Goal: Book appointment/travel/reservation

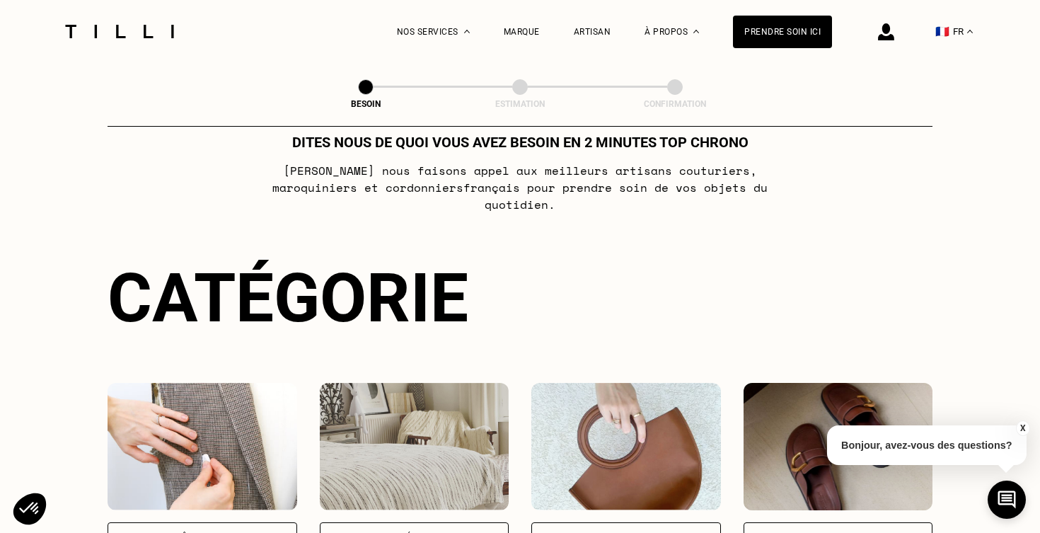
scroll to position [304, 0]
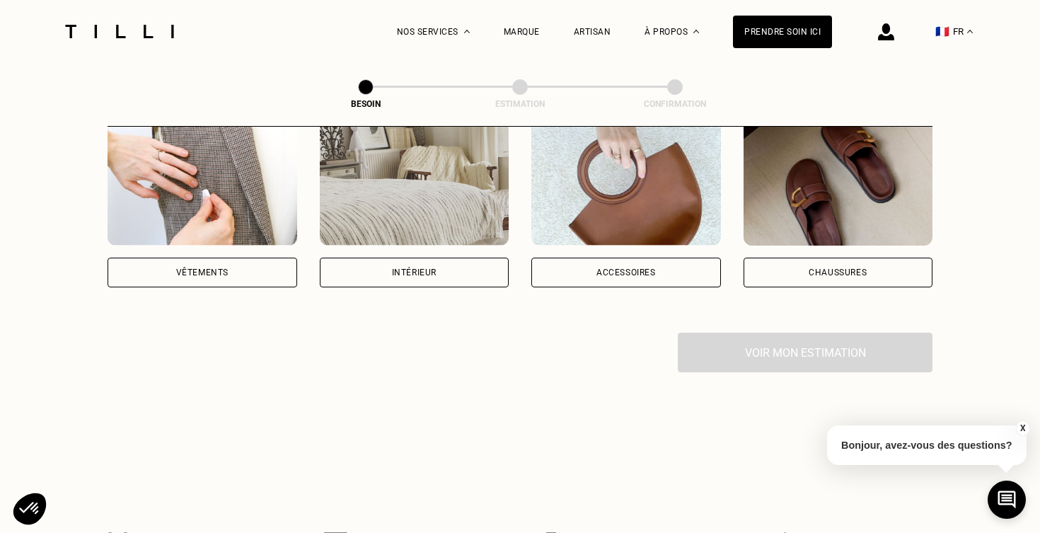
click at [207, 208] on img at bounding box center [203, 181] width 190 height 127
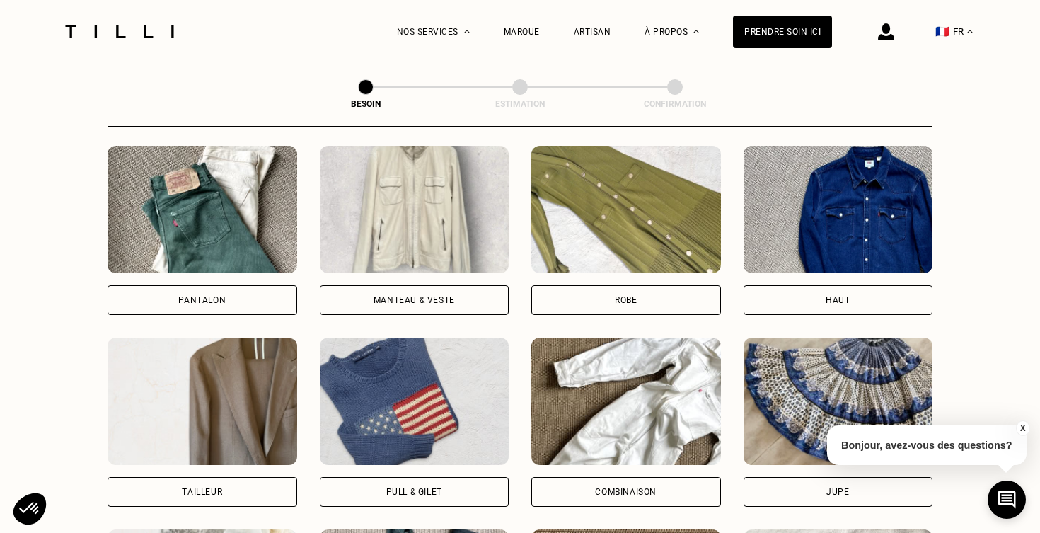
click at [206, 243] on img at bounding box center [203, 209] width 190 height 127
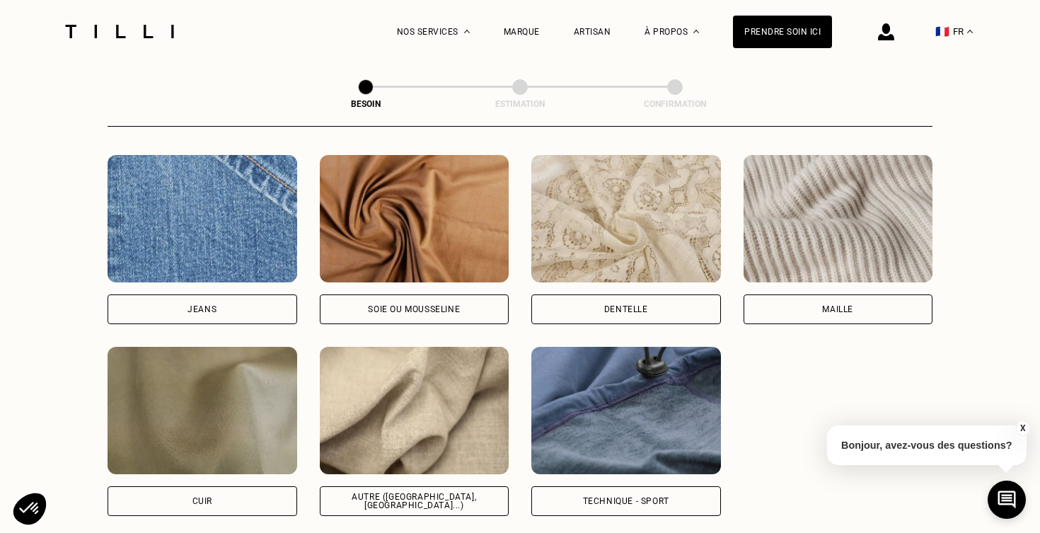
scroll to position [1510, 0]
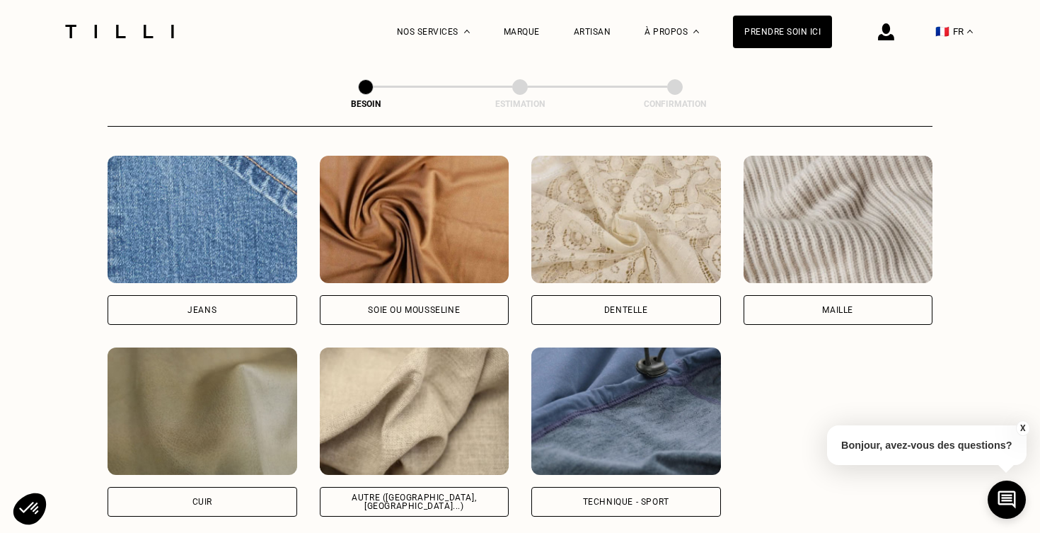
click at [402, 253] on img at bounding box center [415, 219] width 190 height 127
select select "FR"
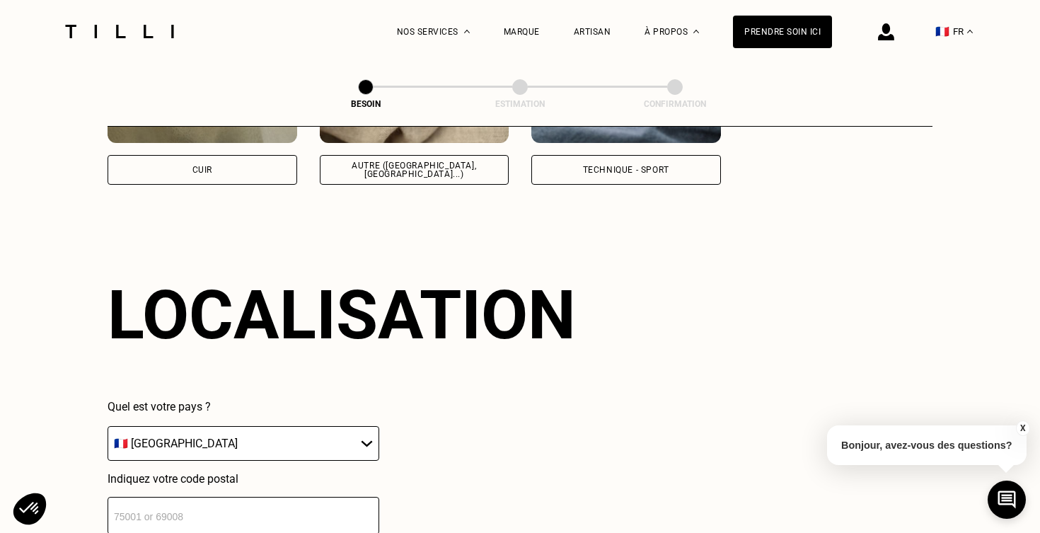
scroll to position [1897, 0]
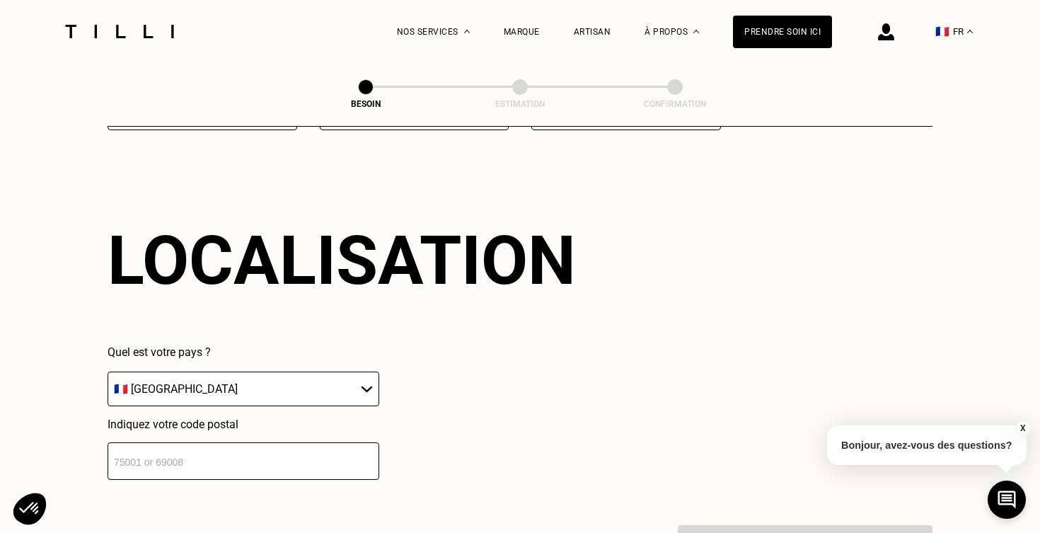
click at [255, 451] on input "number" at bounding box center [244, 461] width 272 height 38
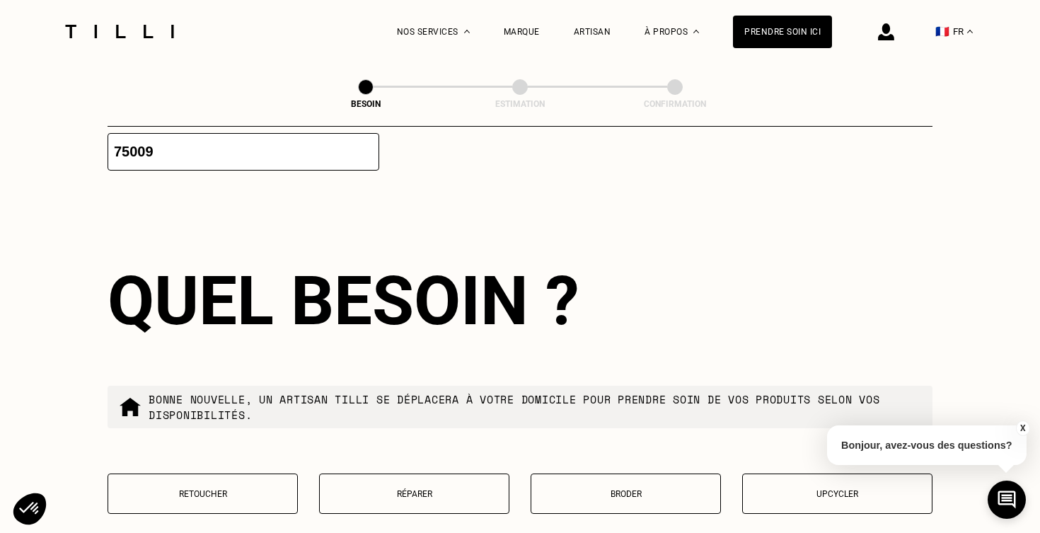
scroll to position [2251, 0]
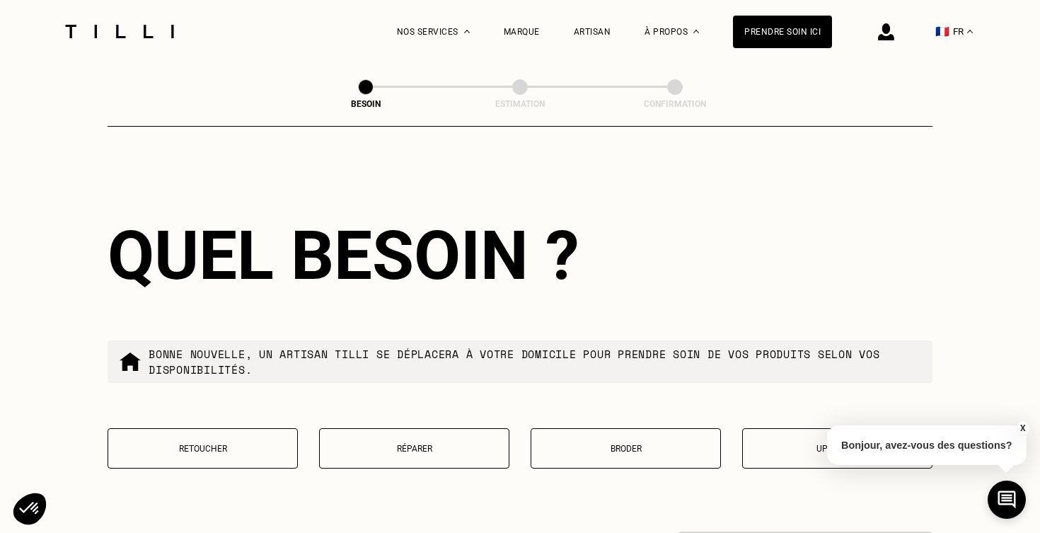
type input "75009"
click at [248, 430] on button "Retoucher" at bounding box center [203, 448] width 190 height 40
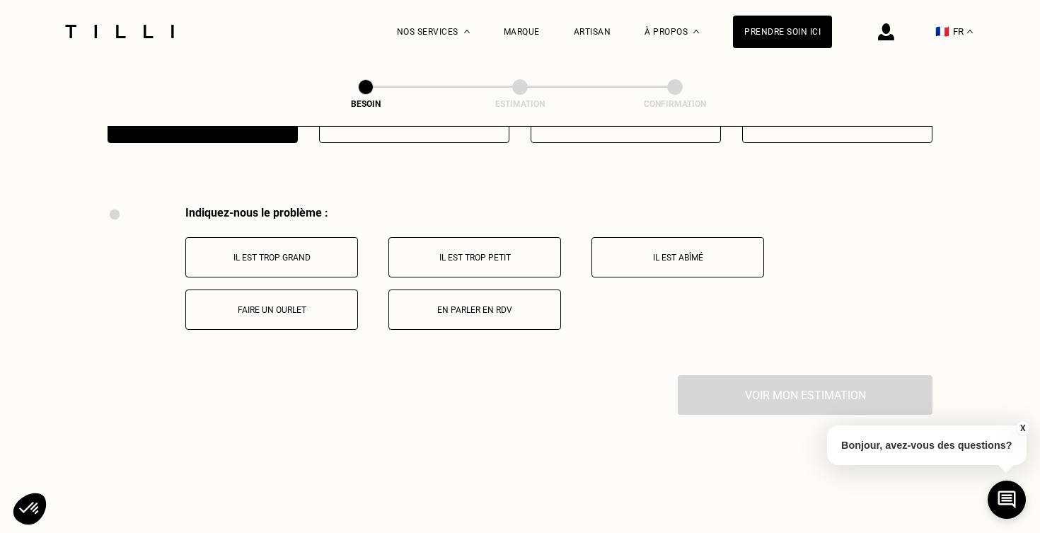
scroll to position [2575, 0]
click at [342, 254] on p "Il est trop grand" at bounding box center [271, 259] width 157 height 10
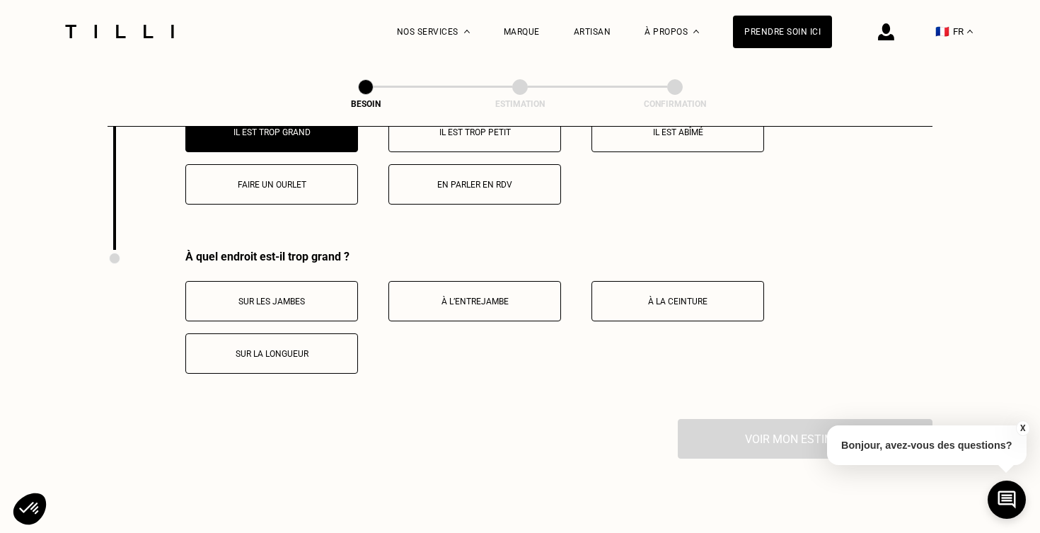
scroll to position [2707, 0]
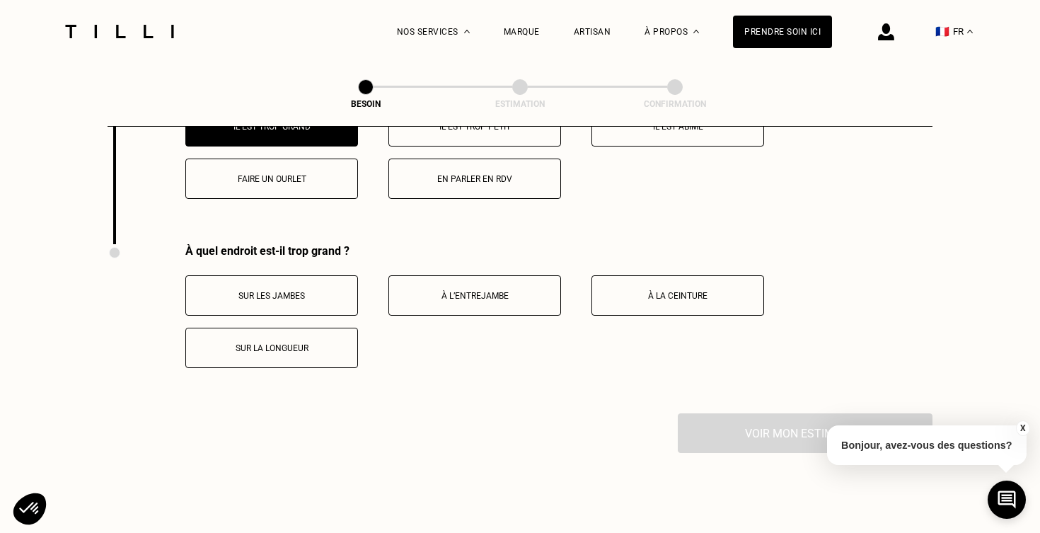
click at [633, 277] on button "À la ceinture" at bounding box center [678, 295] width 173 height 40
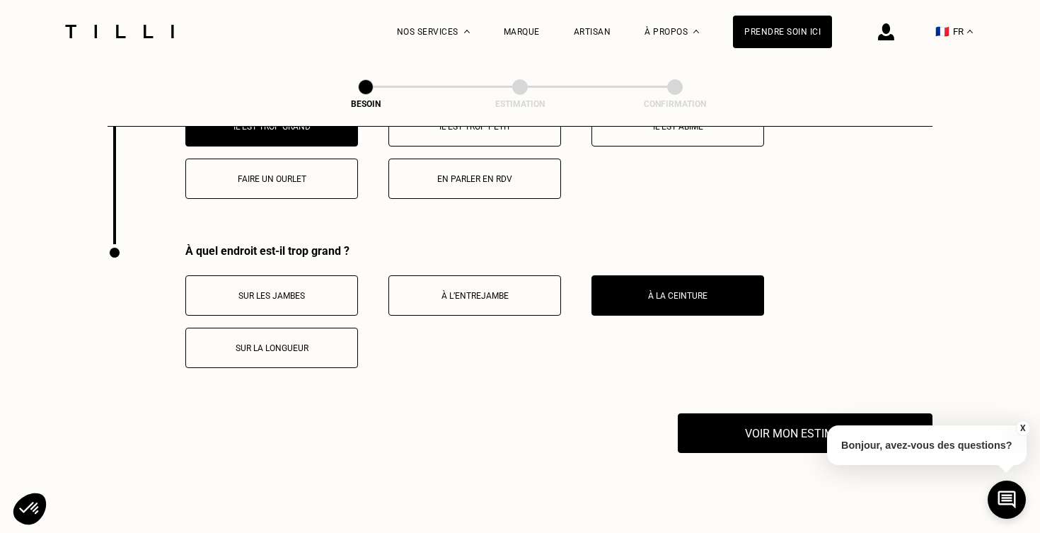
click at [310, 328] on button "Sur la longueur" at bounding box center [271, 348] width 173 height 40
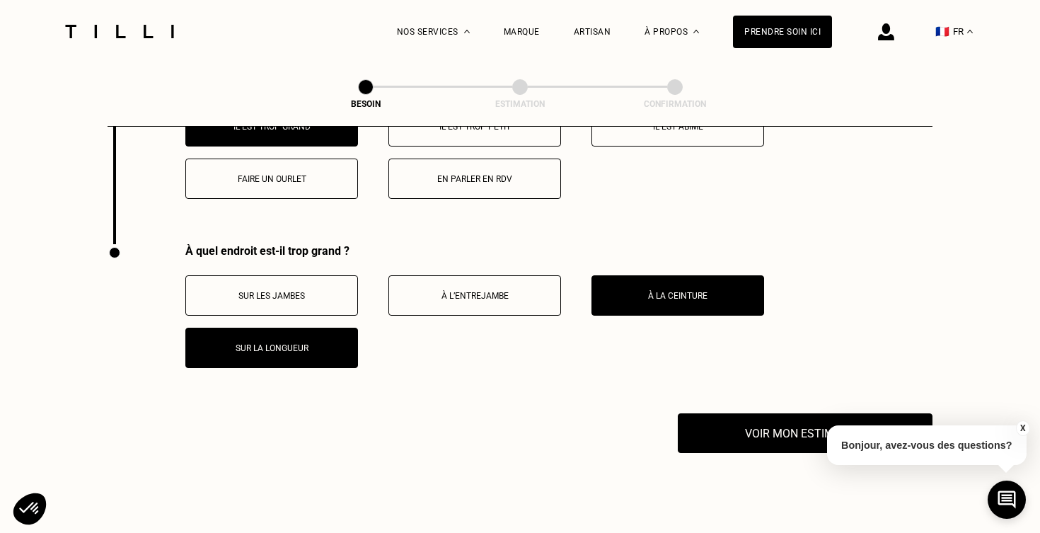
click at [1024, 423] on button "X" at bounding box center [1022, 428] width 14 height 16
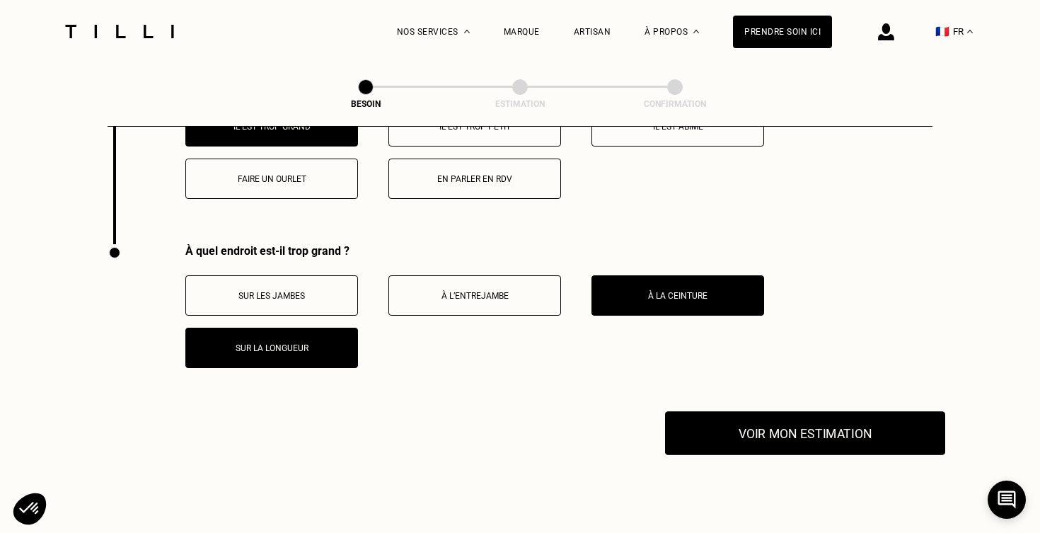
click at [800, 414] on button "Voir mon estimation" at bounding box center [805, 433] width 280 height 44
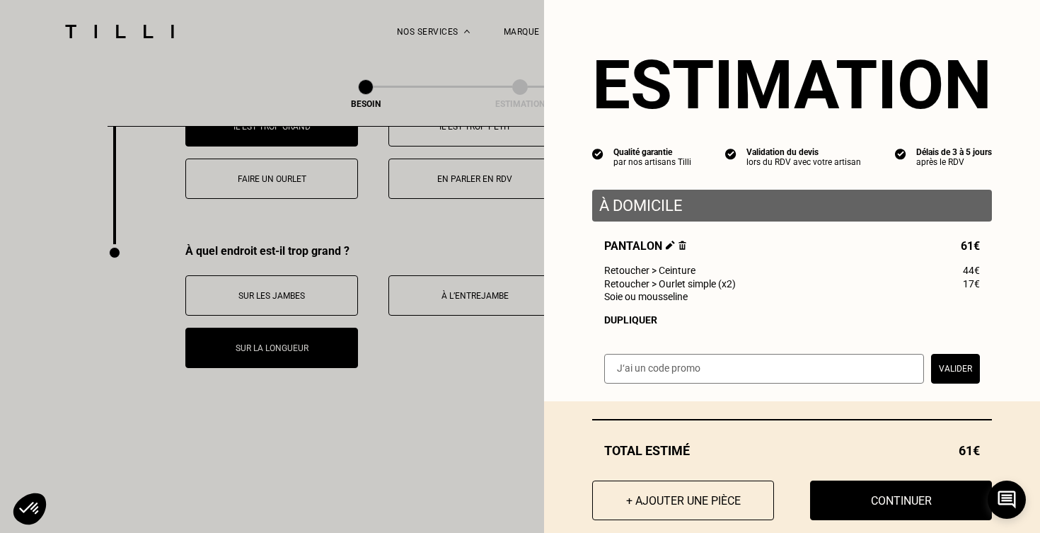
click at [702, 369] on input "text" at bounding box center [764, 369] width 320 height 30
click at [650, 338] on div "Estimation Qualité garantie par nos artisans Tilli Validation du devis lors du …" at bounding box center [792, 200] width 496 height 401
click at [674, 283] on span "Retoucher > Ourlet simple (x2)" at bounding box center [670, 283] width 132 height 11
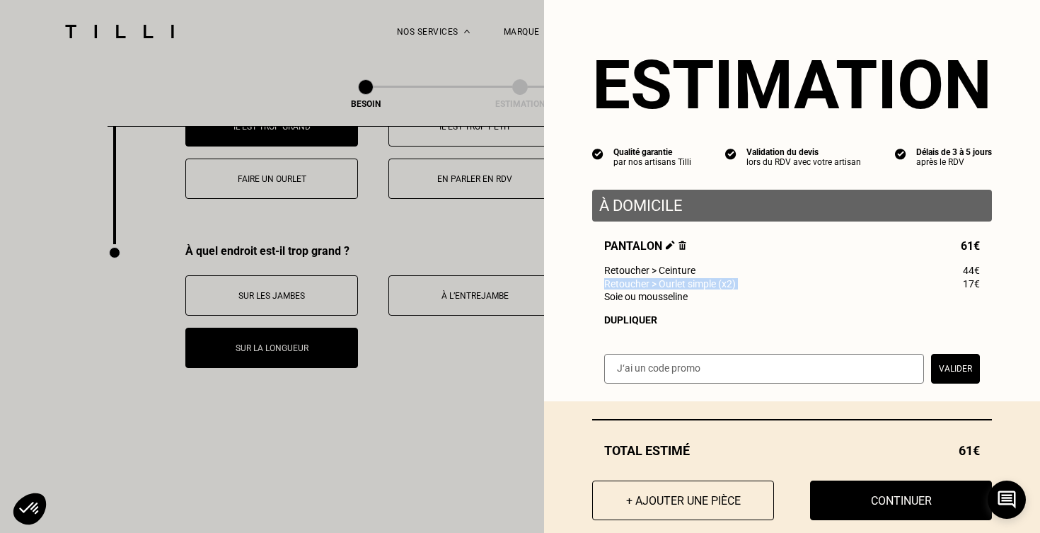
click at [674, 283] on span "Retoucher > Ourlet simple (x2)" at bounding box center [670, 283] width 132 height 11
click at [674, 270] on span "Retoucher > Ceinture" at bounding box center [649, 270] width 91 height 11
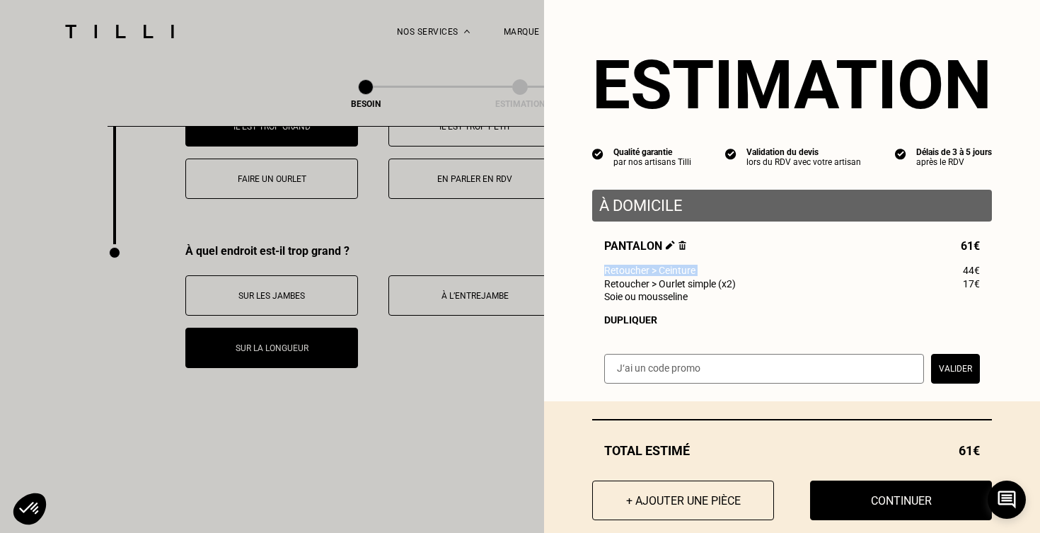
click at [674, 270] on span "Retoucher > Ceinture" at bounding box center [649, 270] width 91 height 11
click at [667, 248] on img at bounding box center [670, 245] width 9 height 9
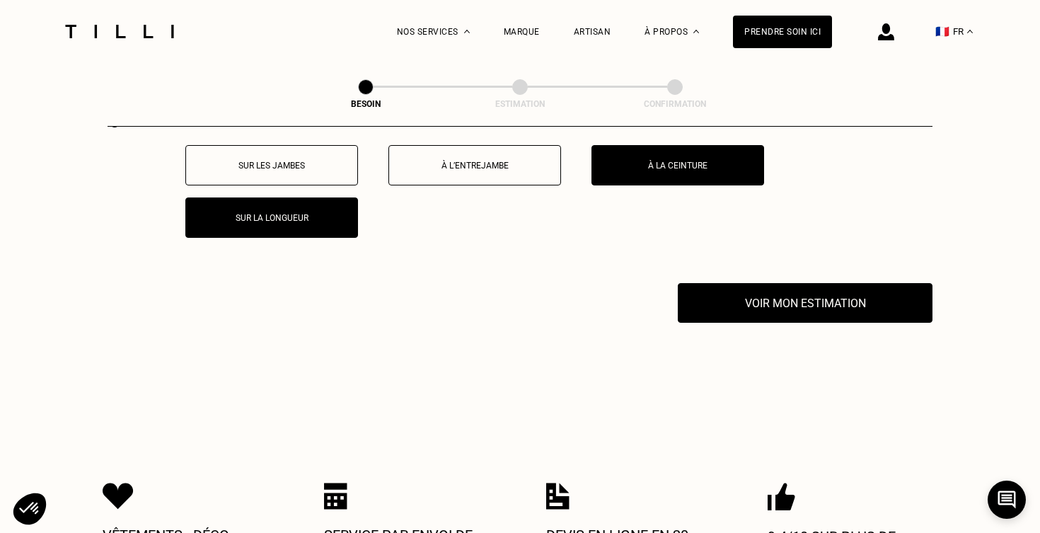
scroll to position [2707, 0]
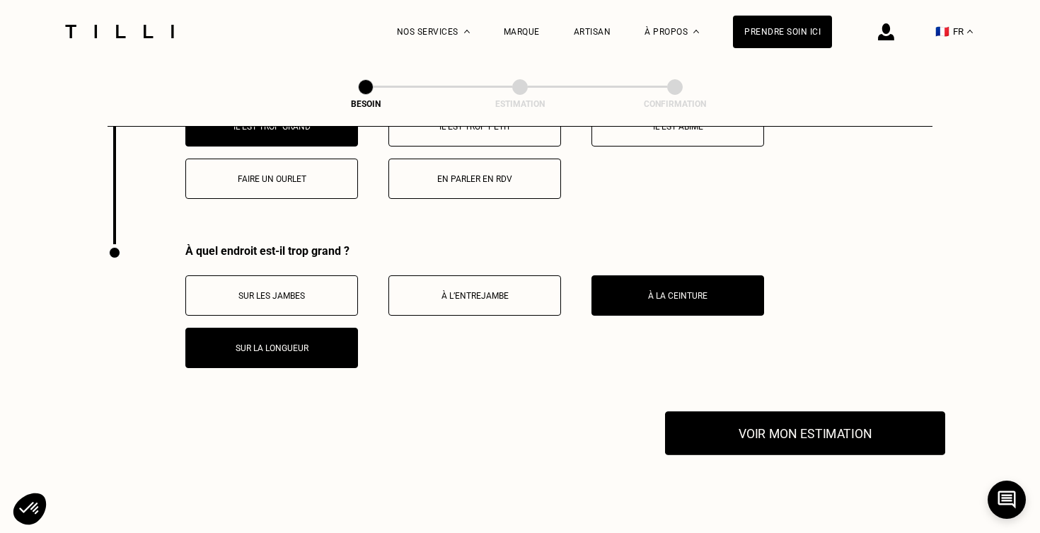
click at [713, 419] on button "Voir mon estimation" at bounding box center [805, 433] width 280 height 44
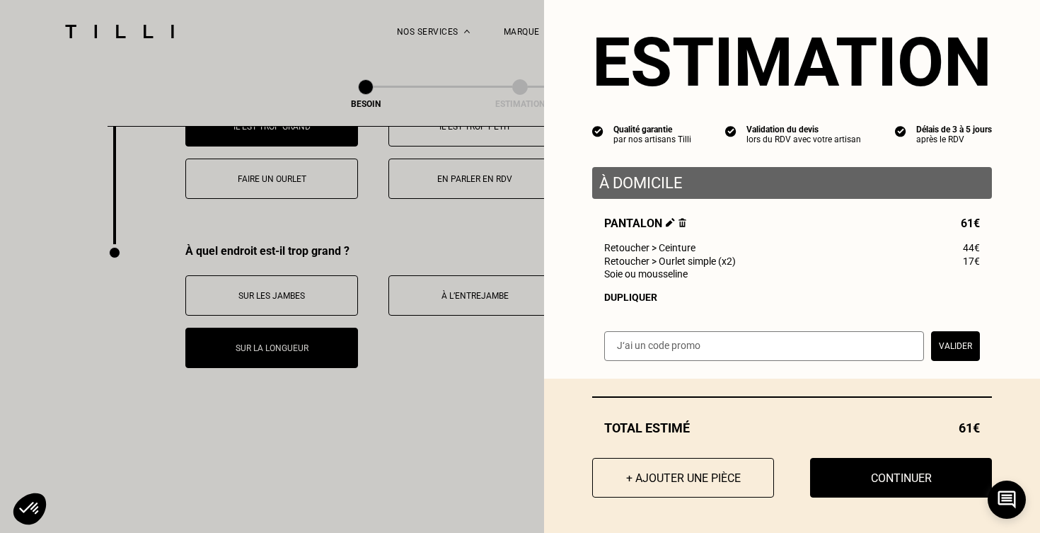
scroll to position [22, 0]
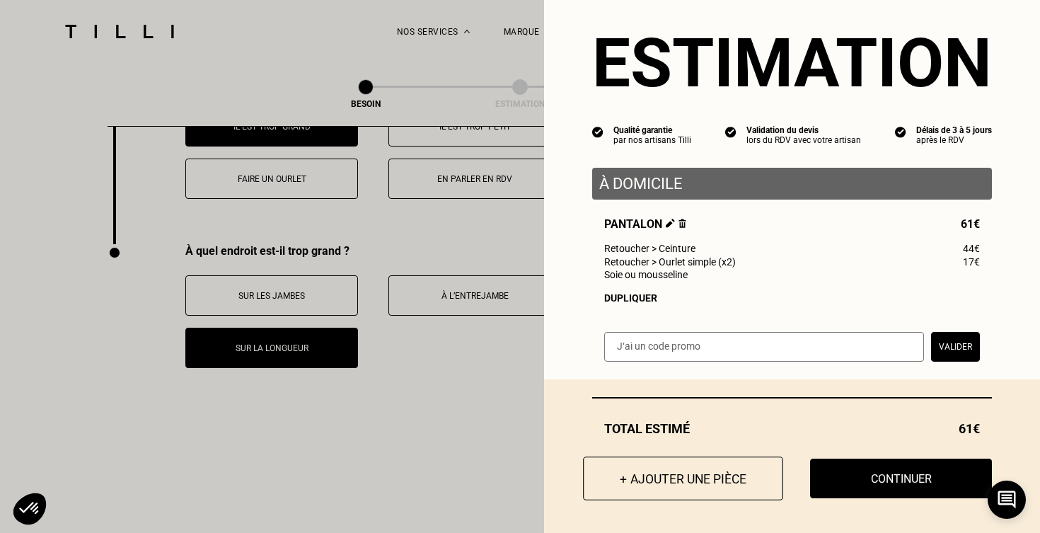
click at [703, 472] on button "+ Ajouter une pièce" at bounding box center [683, 478] width 200 height 44
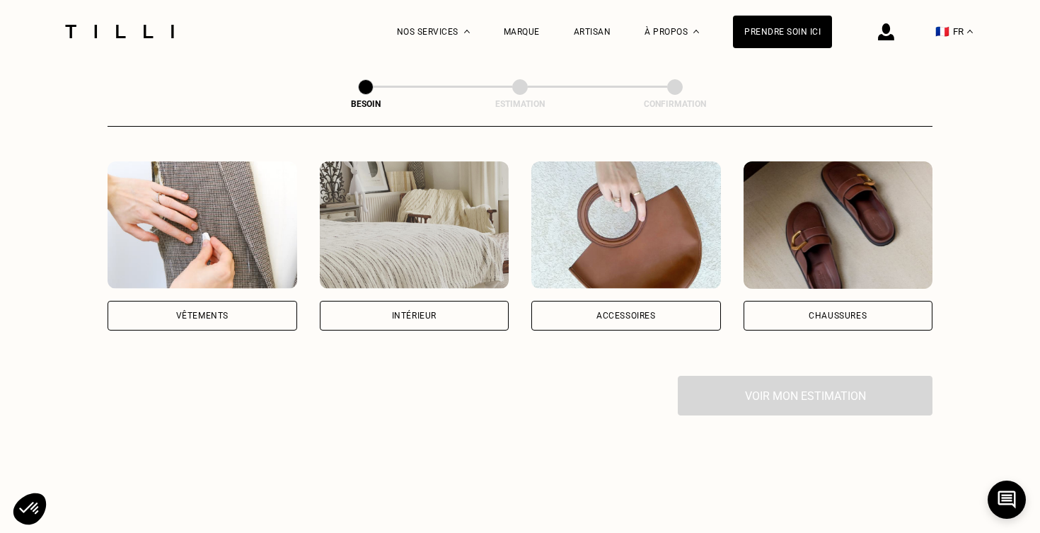
scroll to position [261, 0]
